Goal: Task Accomplishment & Management: Manage account settings

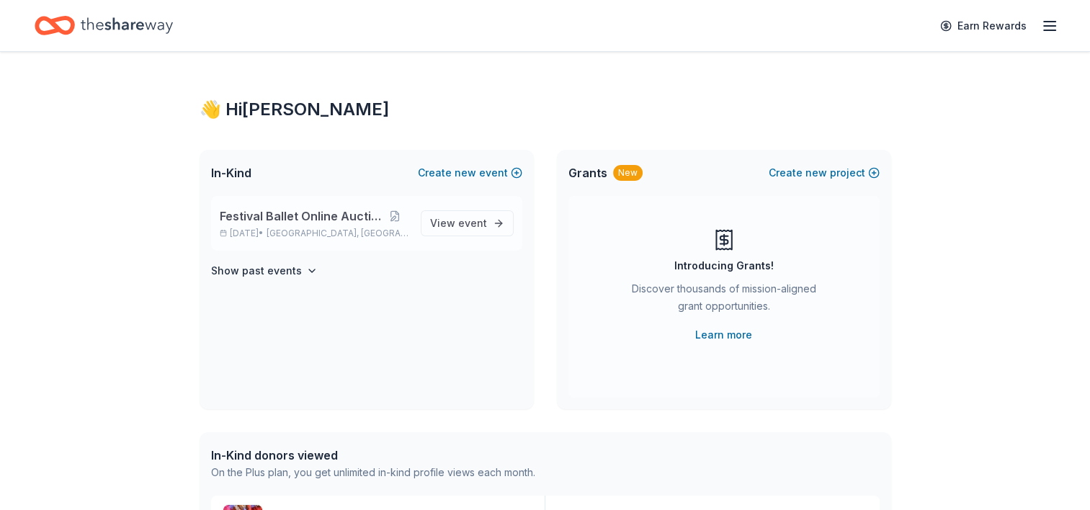
click at [314, 213] on span "Festival Ballet Online Auction" at bounding box center [300, 215] width 161 height 17
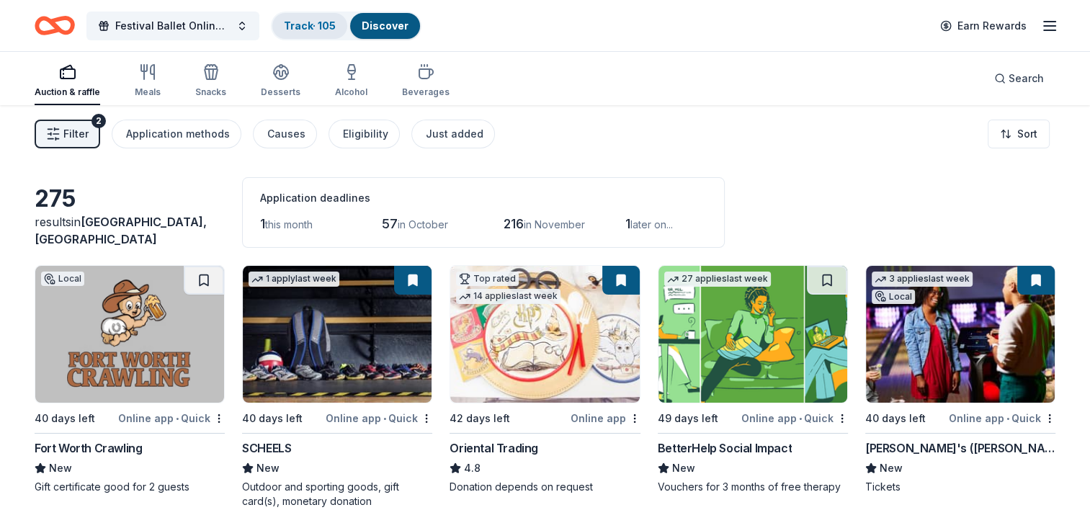
click at [321, 23] on link "Track · 105" at bounding box center [310, 25] width 52 height 12
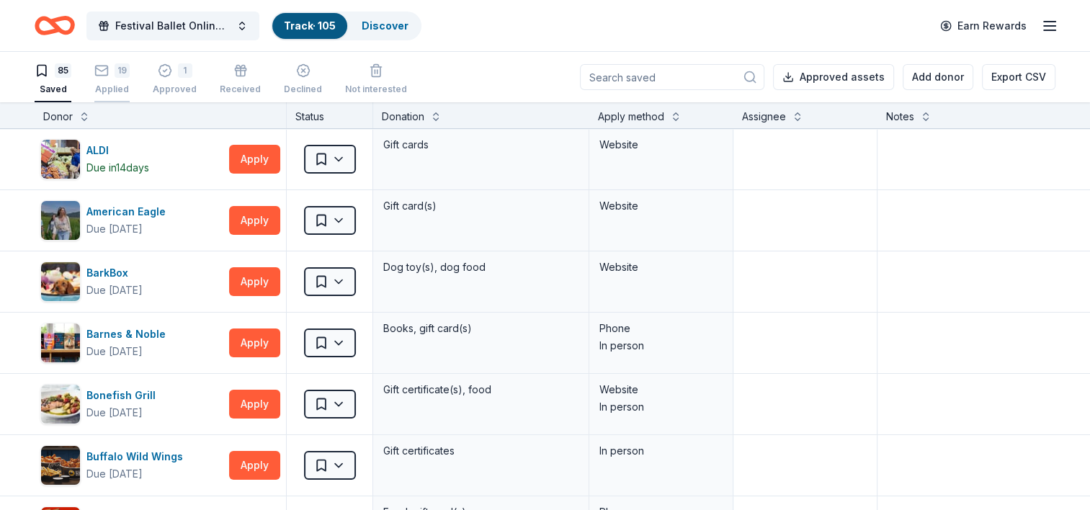
click at [118, 72] on div "19" at bounding box center [122, 70] width 15 height 14
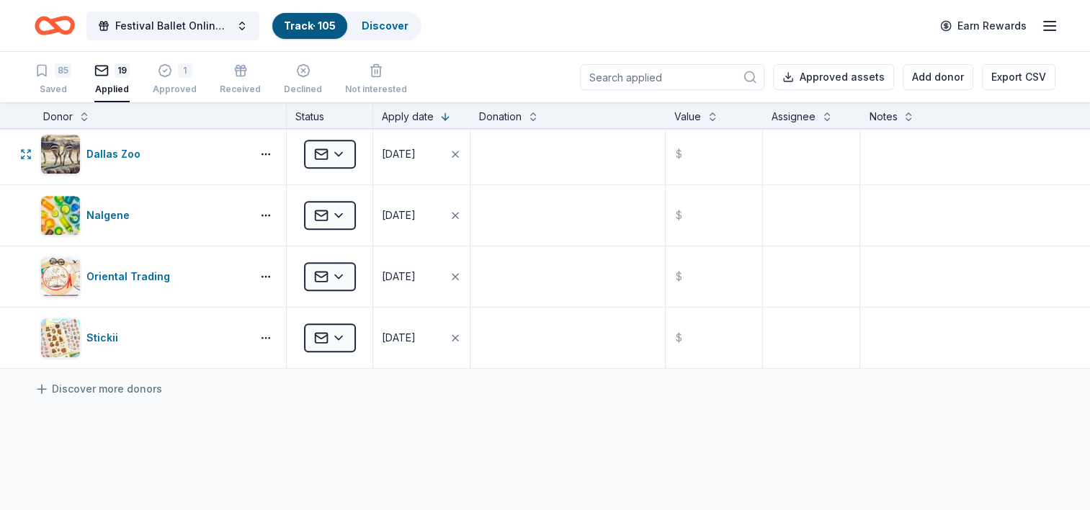
scroll to position [936, 0]
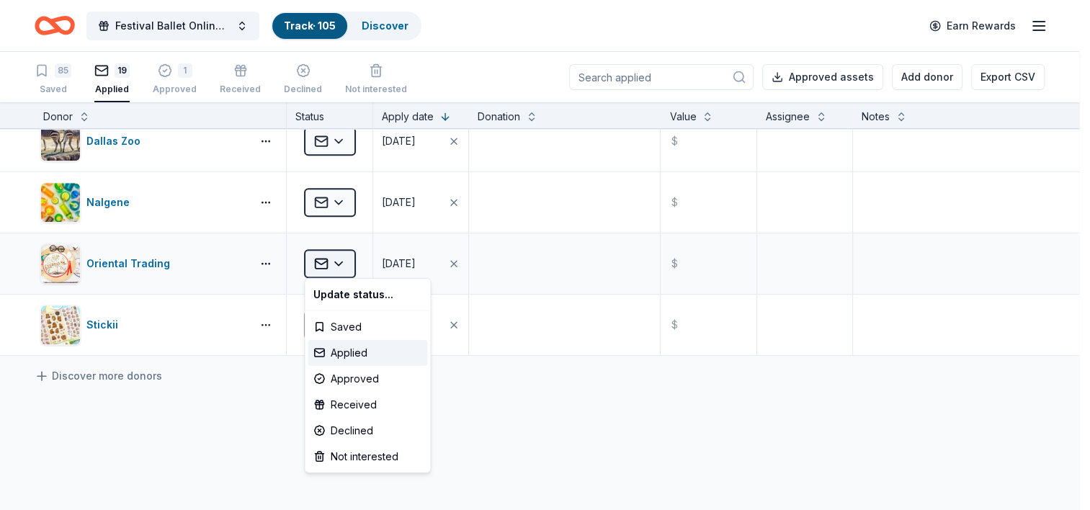
click at [342, 258] on html "Festival Ballet Online Auction Track · 105 Discover Earn Rewards 85 Saved 19 Ap…" at bounding box center [545, 255] width 1090 height 510
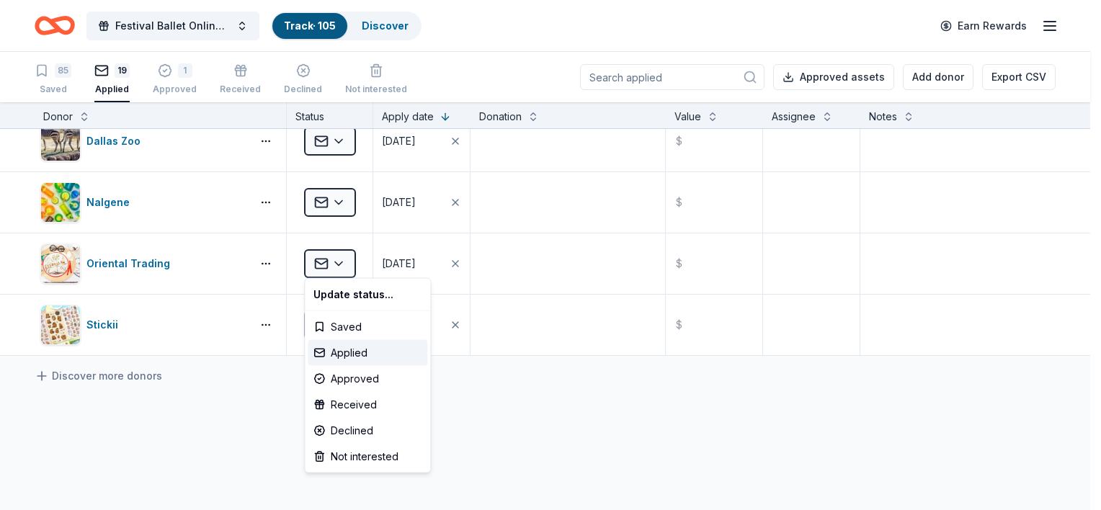
click at [152, 436] on html "Festival Ballet Online Auction Track · 105 Discover Earn Rewards 85 Saved 19 Ap…" at bounding box center [550, 255] width 1101 height 510
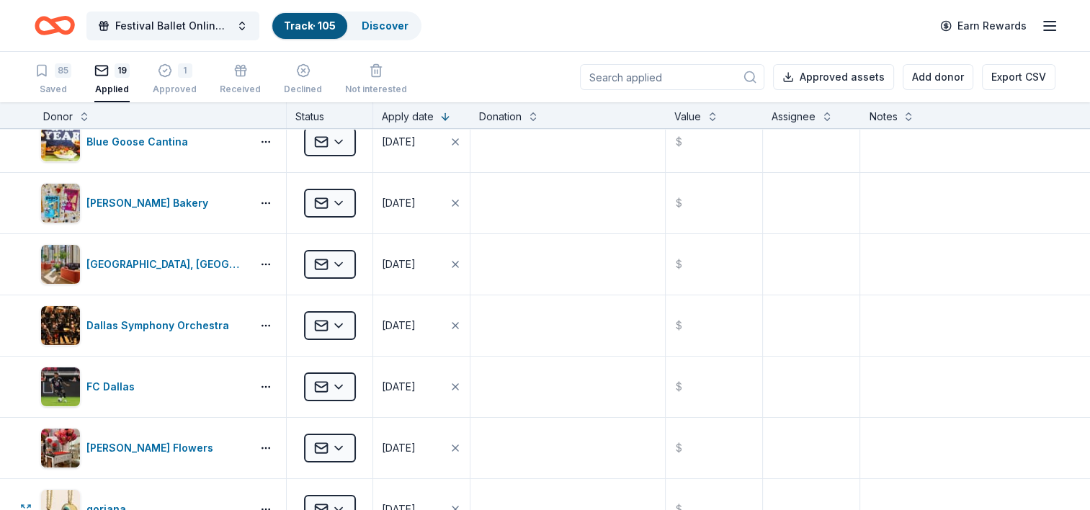
scroll to position [0, 0]
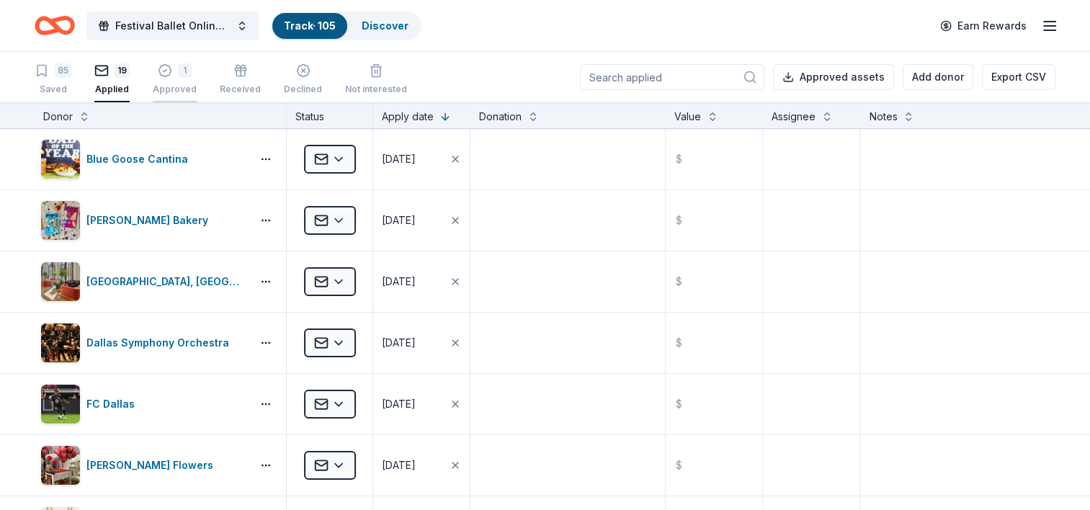
click at [164, 71] on icon "button" at bounding box center [165, 70] width 14 height 14
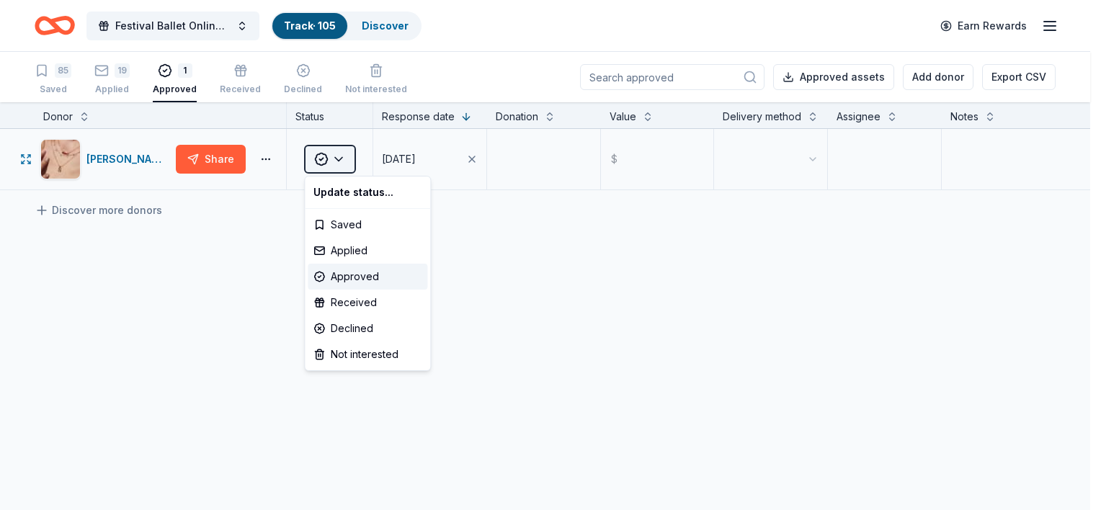
click at [341, 158] on html "Festival Ballet Online Auction Track · 105 Discover Earn Rewards 85 Saved 19 Ap…" at bounding box center [550, 255] width 1101 height 510
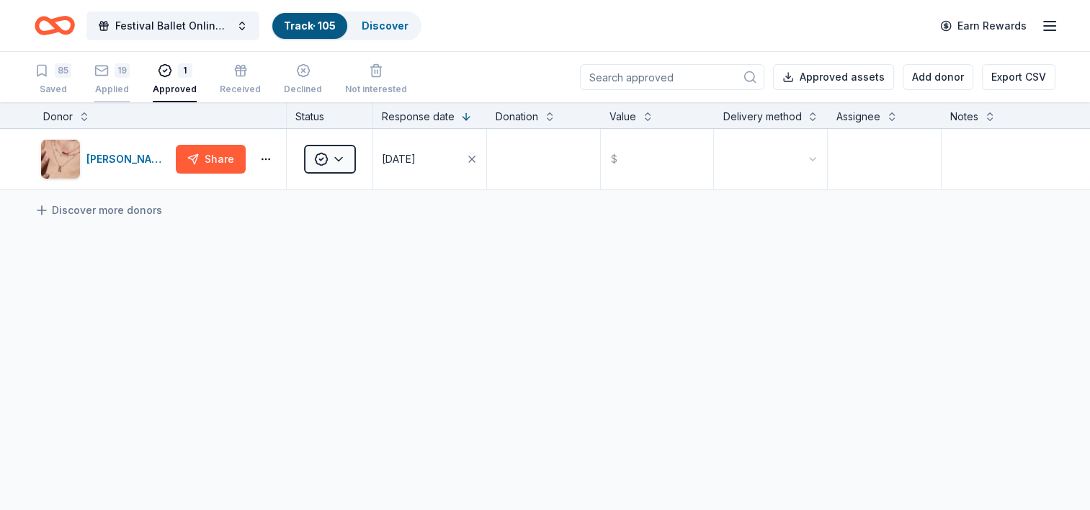
click at [119, 80] on div "19 Applied" at bounding box center [111, 79] width 35 height 32
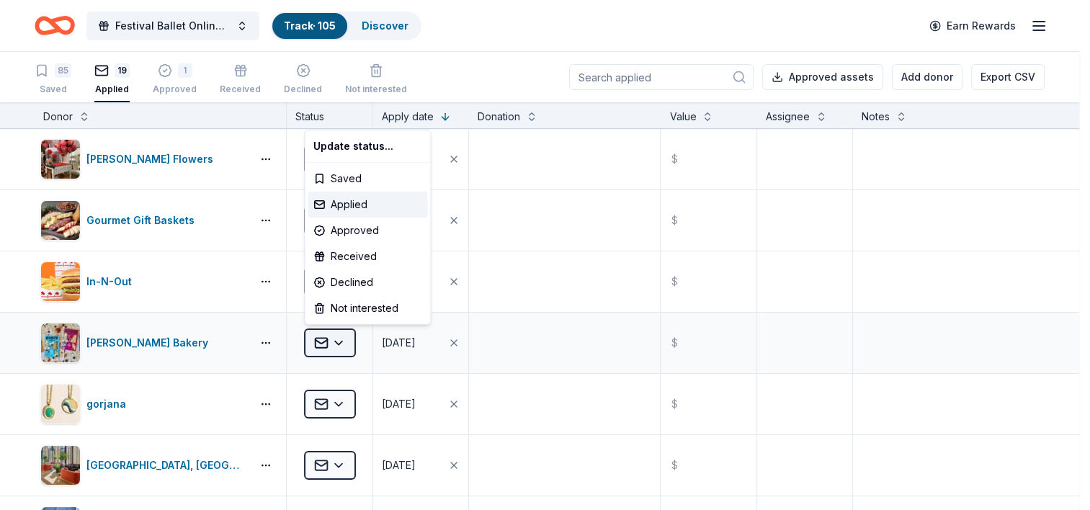
click at [333, 339] on html "Festival Ballet Online Auction Track · 105 Discover Earn Rewards 85 Saved 19 Ap…" at bounding box center [545, 255] width 1090 height 510
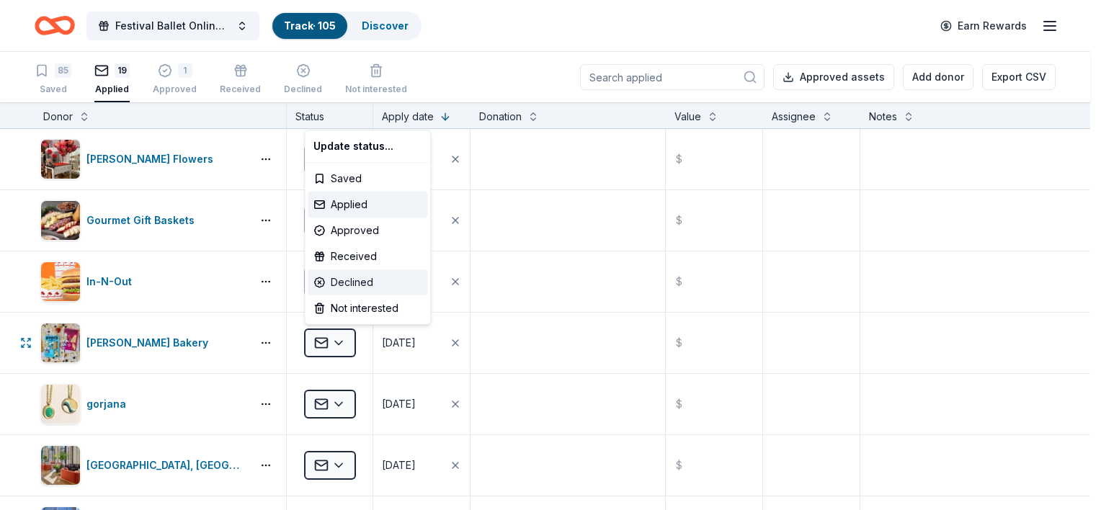
click at [349, 284] on div "Declined" at bounding box center [368, 282] width 120 height 26
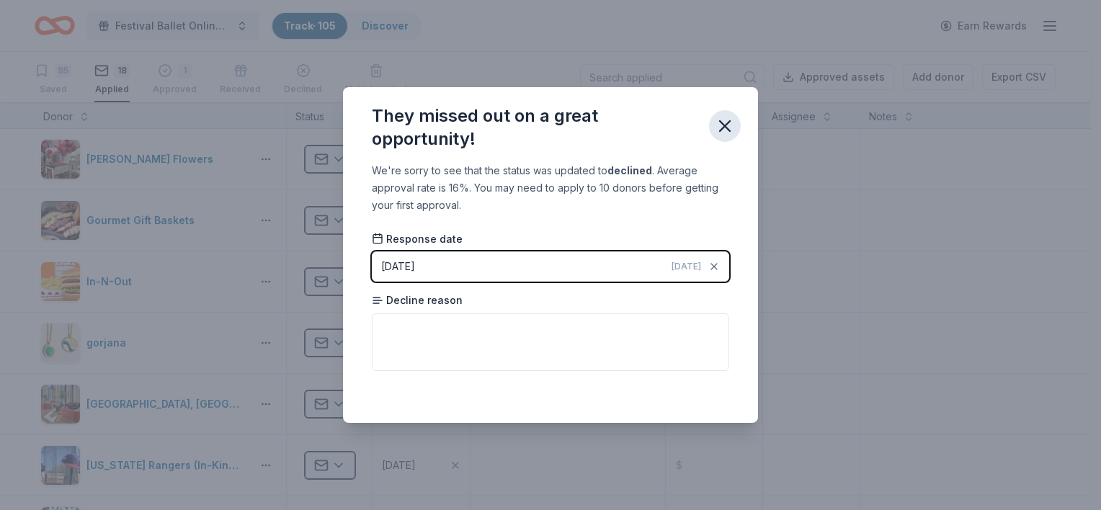
click at [729, 125] on icon "button" at bounding box center [725, 126] width 20 height 20
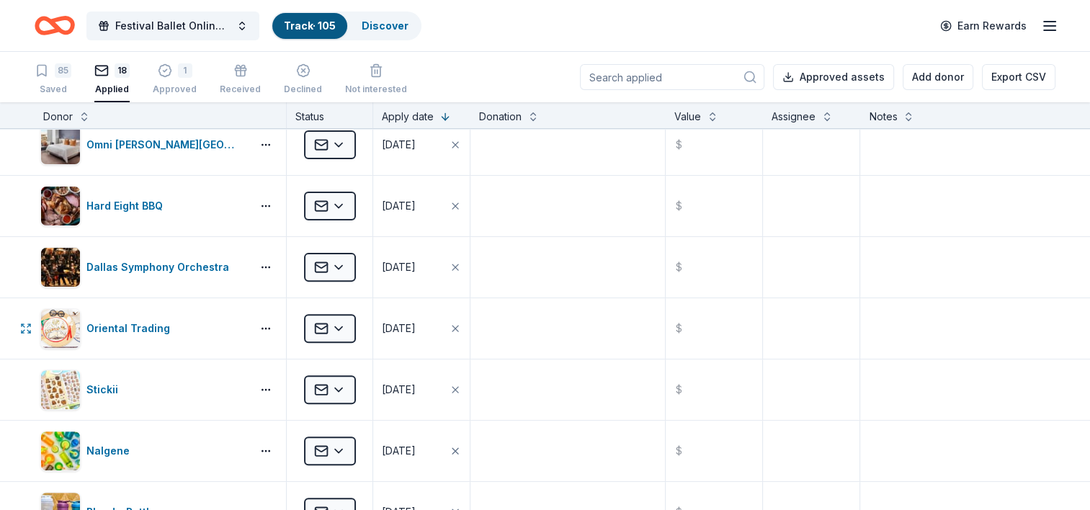
scroll to position [648, 0]
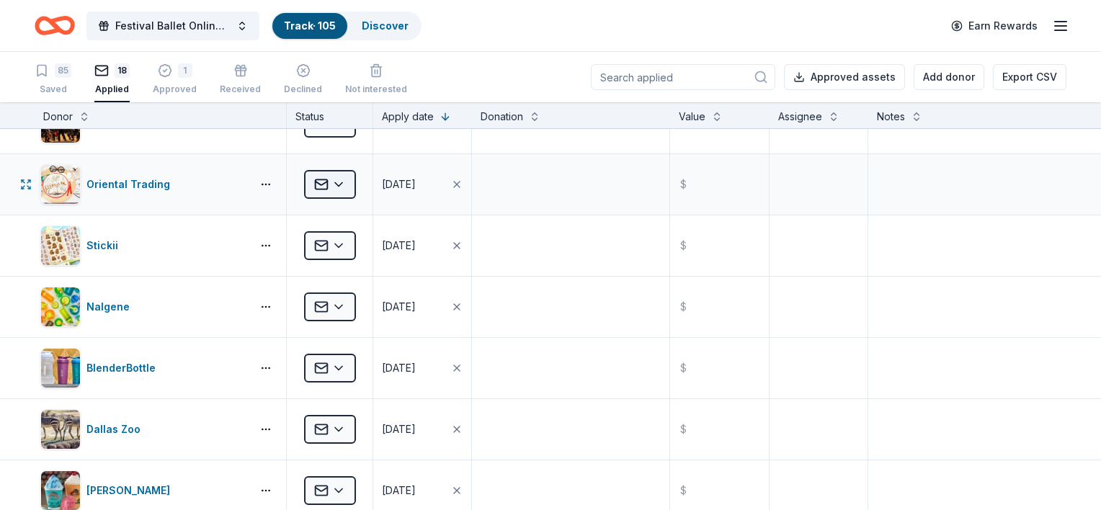
click at [338, 188] on html "Festival Ballet Online Auction Track · 105 Discover Earn Rewards 85 Saved 18 Ap…" at bounding box center [550, 255] width 1101 height 510
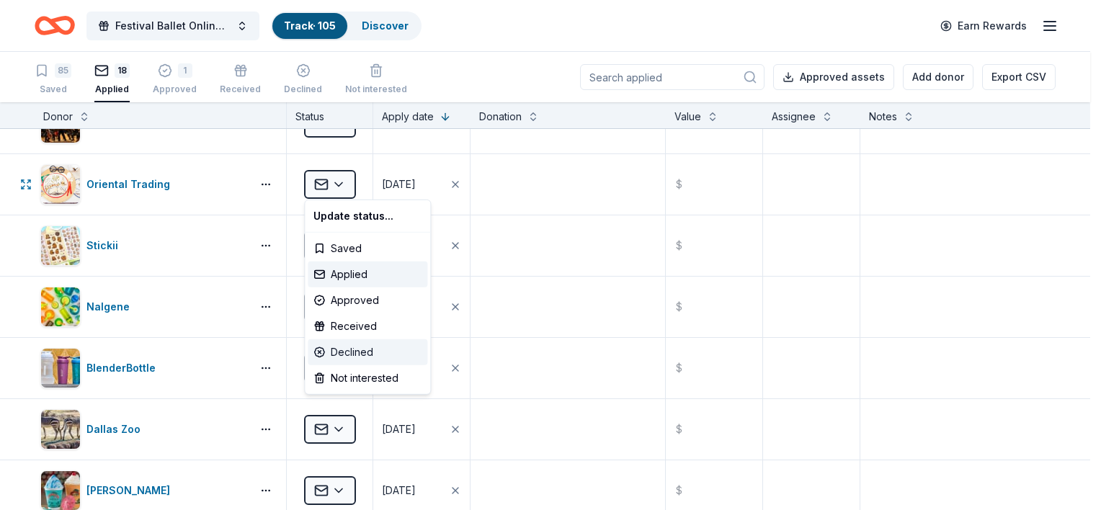
click at [360, 353] on div "Declined" at bounding box center [368, 352] width 120 height 26
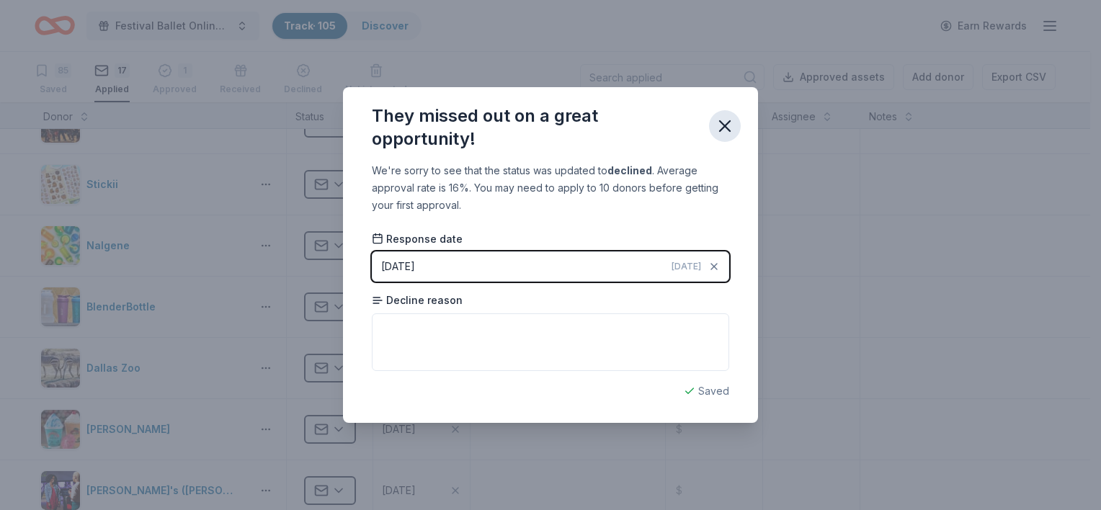
click at [727, 123] on icon "button" at bounding box center [725, 126] width 10 height 10
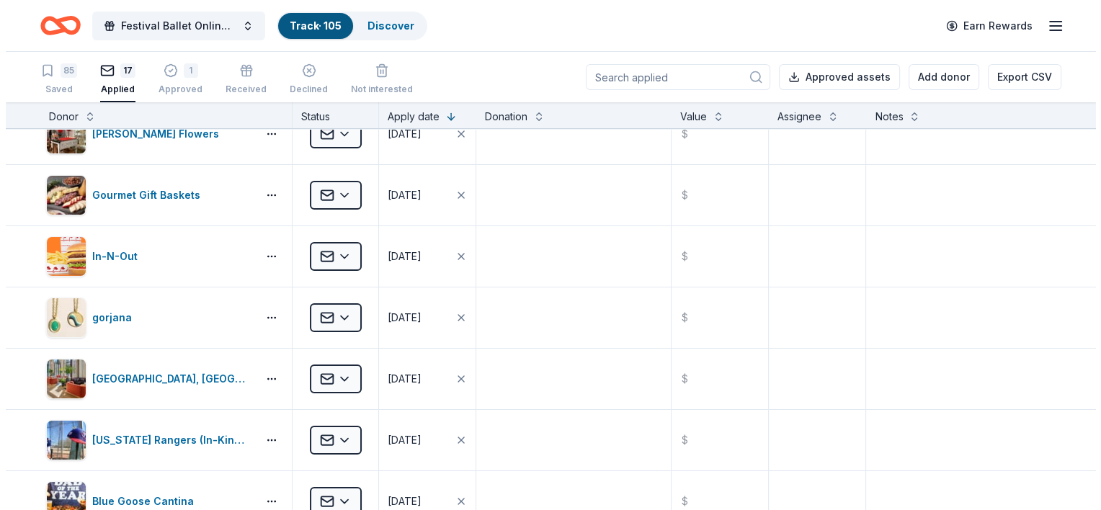
scroll to position [0, 0]
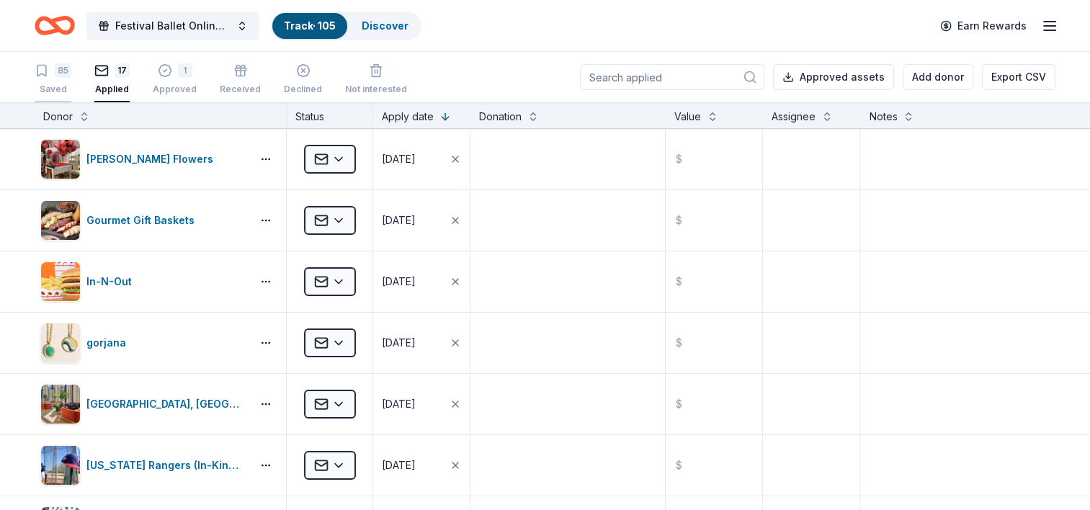
click at [50, 72] on div "85" at bounding box center [53, 70] width 37 height 14
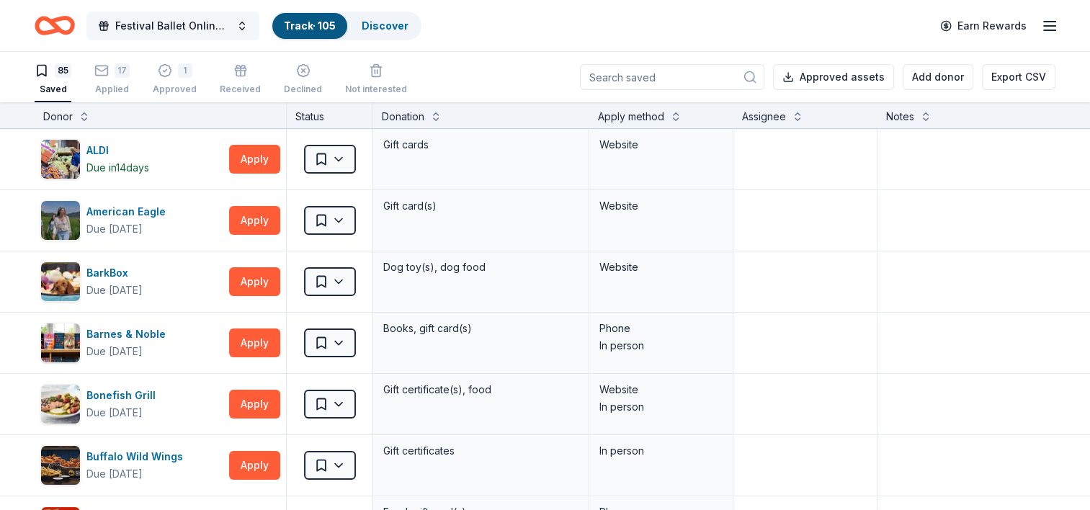
click at [141, 26] on span "Festival Ballet Online Auction" at bounding box center [172, 25] width 115 height 17
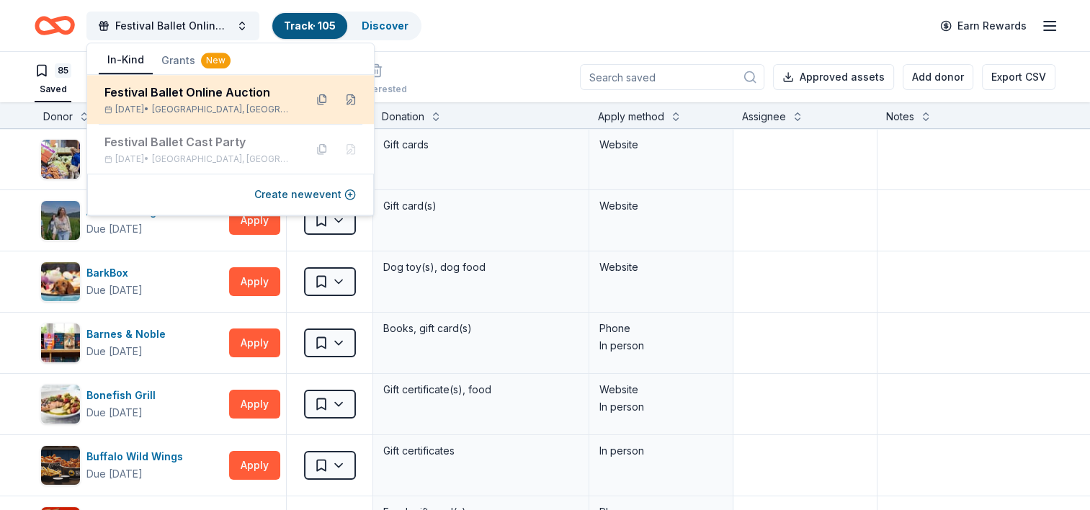
click at [156, 91] on div "Festival Ballet Online Auction" at bounding box center [198, 92] width 189 height 17
click at [321, 96] on button at bounding box center [321, 99] width 23 height 23
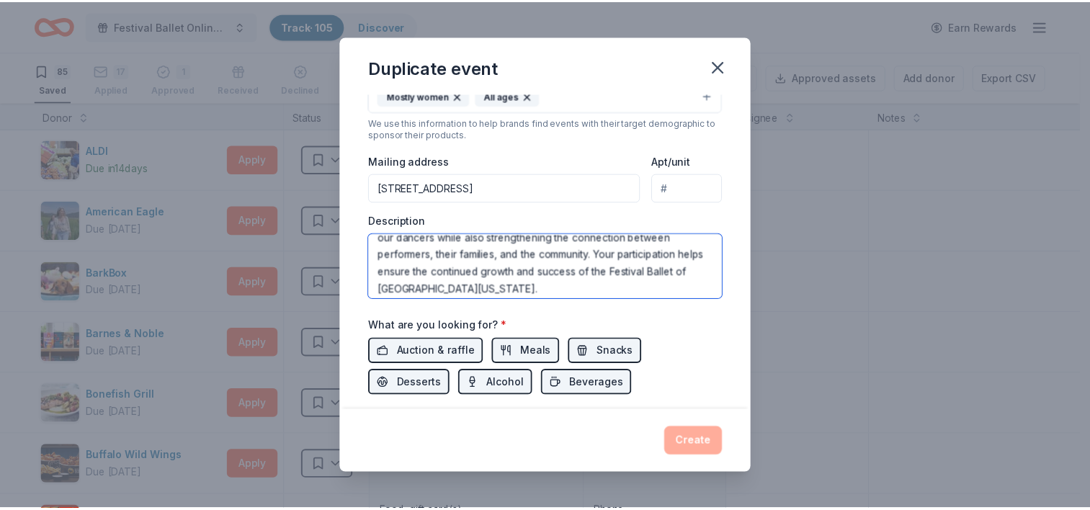
scroll to position [242, 0]
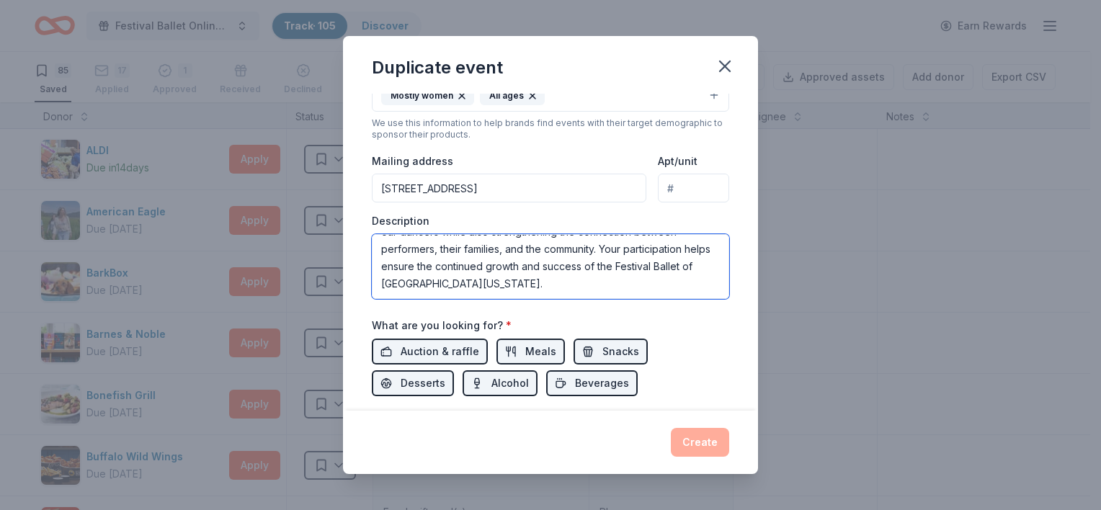
drag, startPoint x: 377, startPoint y: 246, endPoint x: 827, endPoint y: 354, distance: 462.3
click at [827, 354] on div "Duplicate event Event name * Festival Ballet Online Auction 30 /100 Event websi…" at bounding box center [550, 255] width 1101 height 510
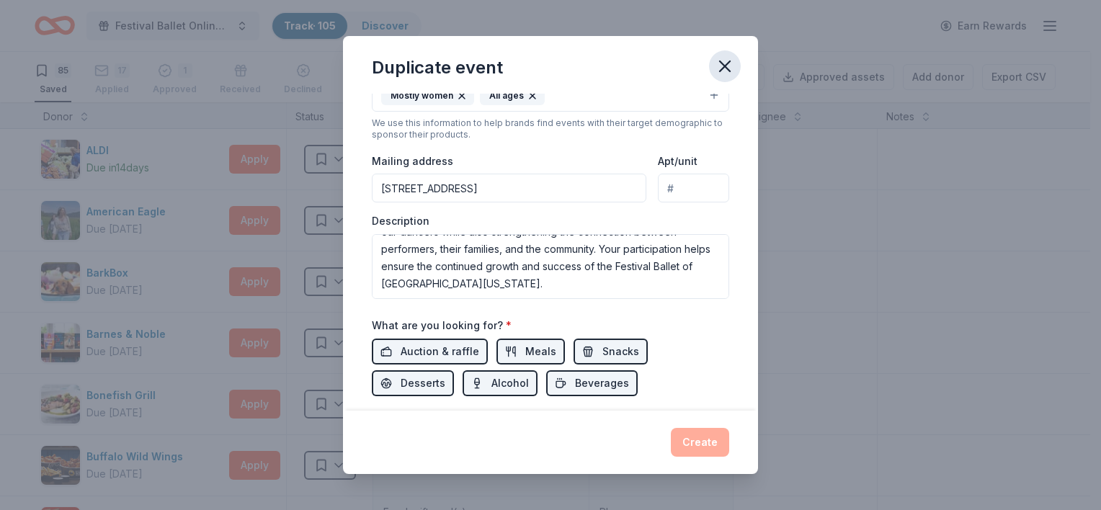
click at [720, 67] on icon "button" at bounding box center [725, 66] width 20 height 20
